Goal: Find specific page/section: Find specific page/section

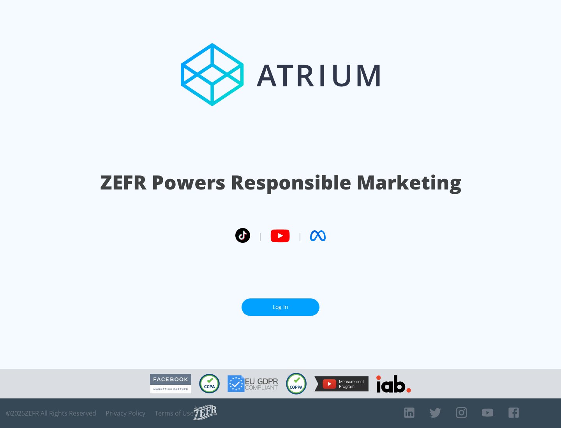
click at [280, 307] on link "Log In" at bounding box center [280, 308] width 78 height 18
